Goal: Understand process/instructions

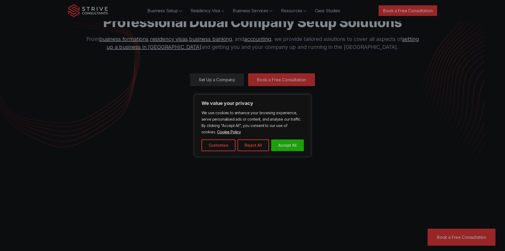
scroll to position [27, 0]
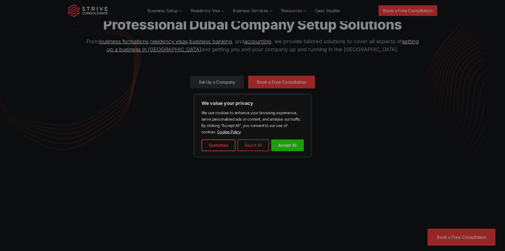
click at [248, 146] on button "Reject All" at bounding box center [254, 145] width 32 height 12
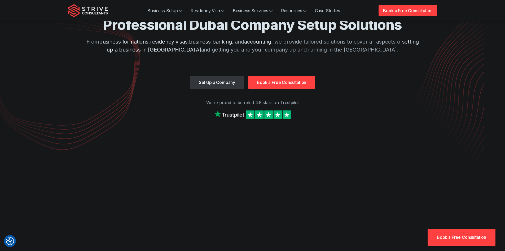
scroll to position [0, 0]
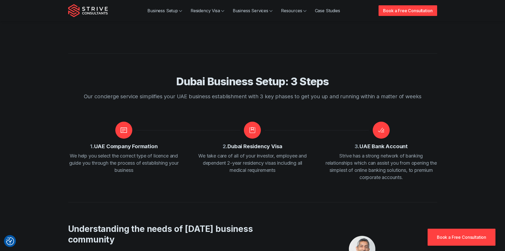
scroll to position [610, 0]
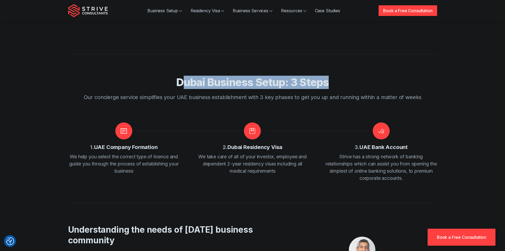
drag, startPoint x: 201, startPoint y: 61, endPoint x: 330, endPoint y: 60, distance: 128.7
click at [329, 76] on h2 "Dubai Business Setup: 3 Steps" at bounding box center [253, 82] width 340 height 13
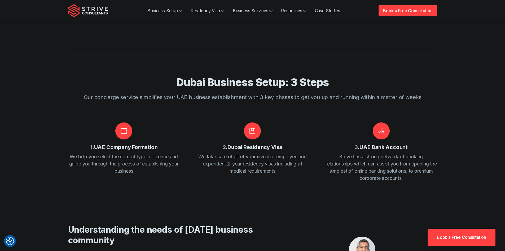
click at [215, 54] on div at bounding box center [252, 64] width 369 height 21
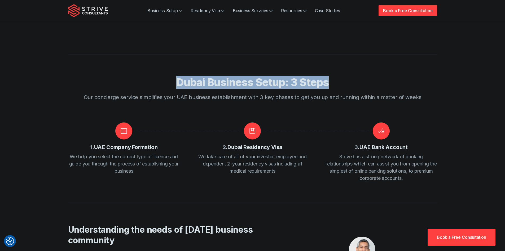
drag, startPoint x: 176, startPoint y: 59, endPoint x: 334, endPoint y: 62, distance: 157.6
click at [334, 76] on h2 "Dubai Business Setup: 3 Steps" at bounding box center [253, 82] width 340 height 13
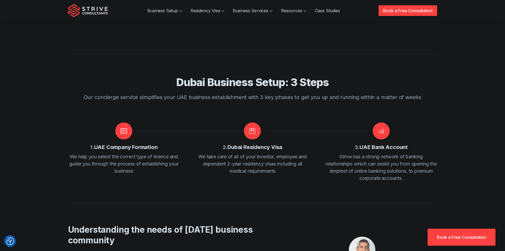
click at [301, 54] on div at bounding box center [252, 64] width 369 height 21
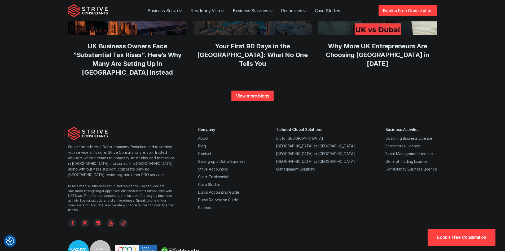
scroll to position [2038, 0]
